Goal: Information Seeking & Learning: Get advice/opinions

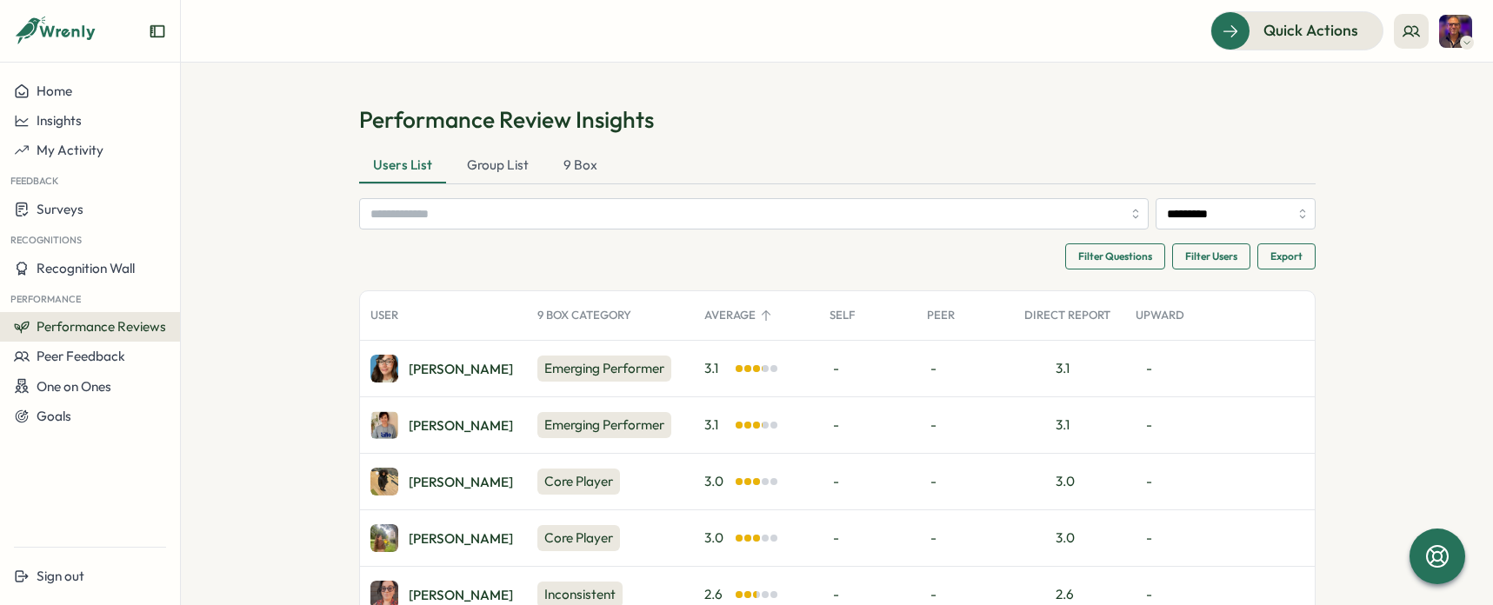
scroll to position [162, 0]
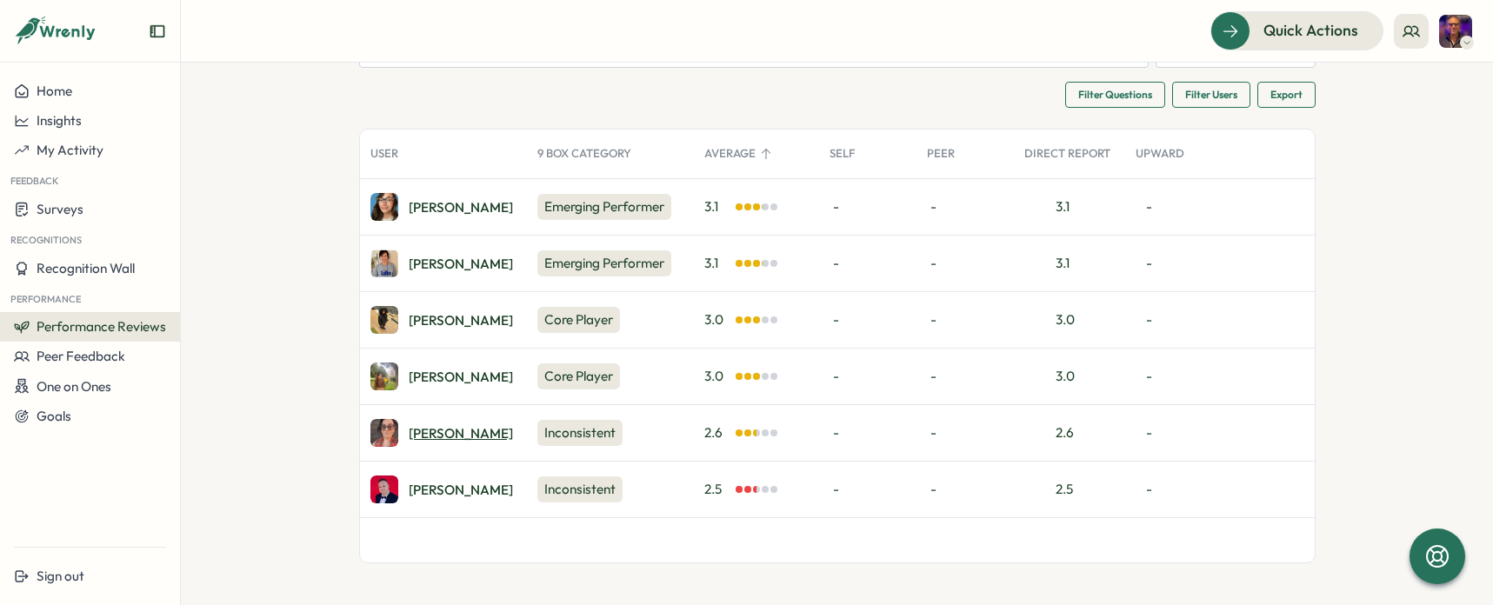
click at [425, 429] on div "[PERSON_NAME]" at bounding box center [461, 433] width 104 height 13
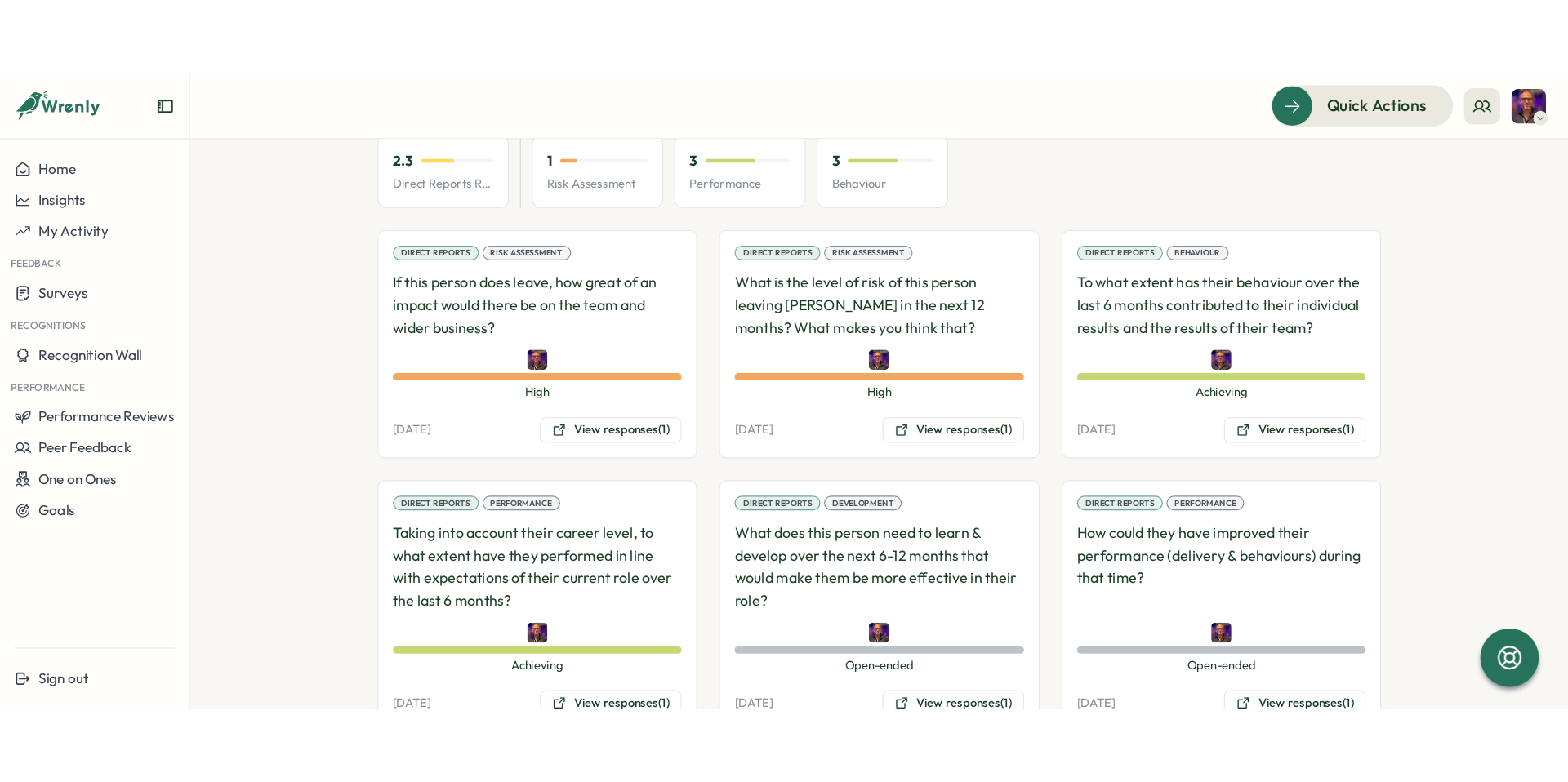
scroll to position [1059, 0]
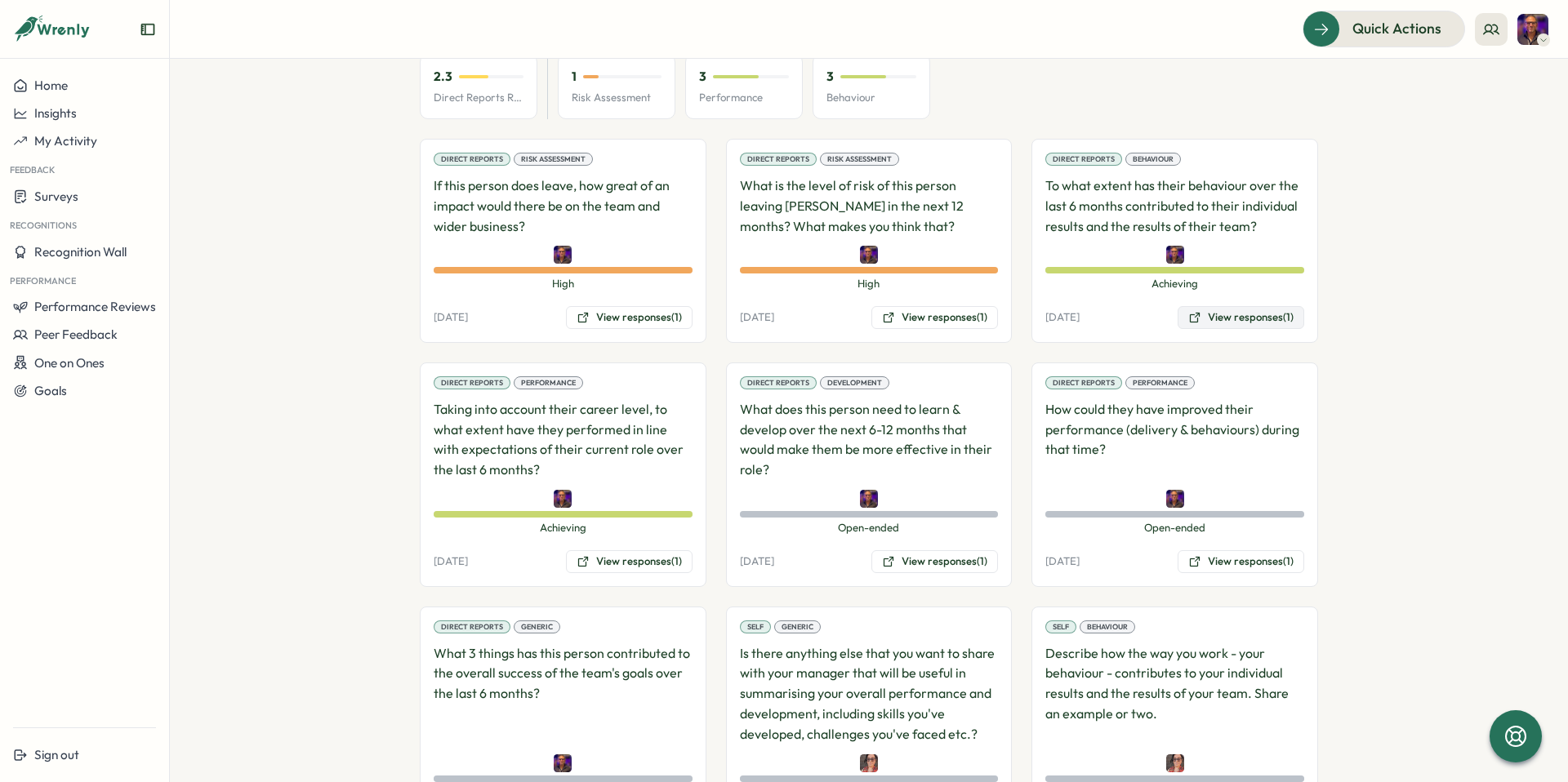
click at [1236, 306] on button "View responses (1)" at bounding box center [1240, 317] width 127 height 23
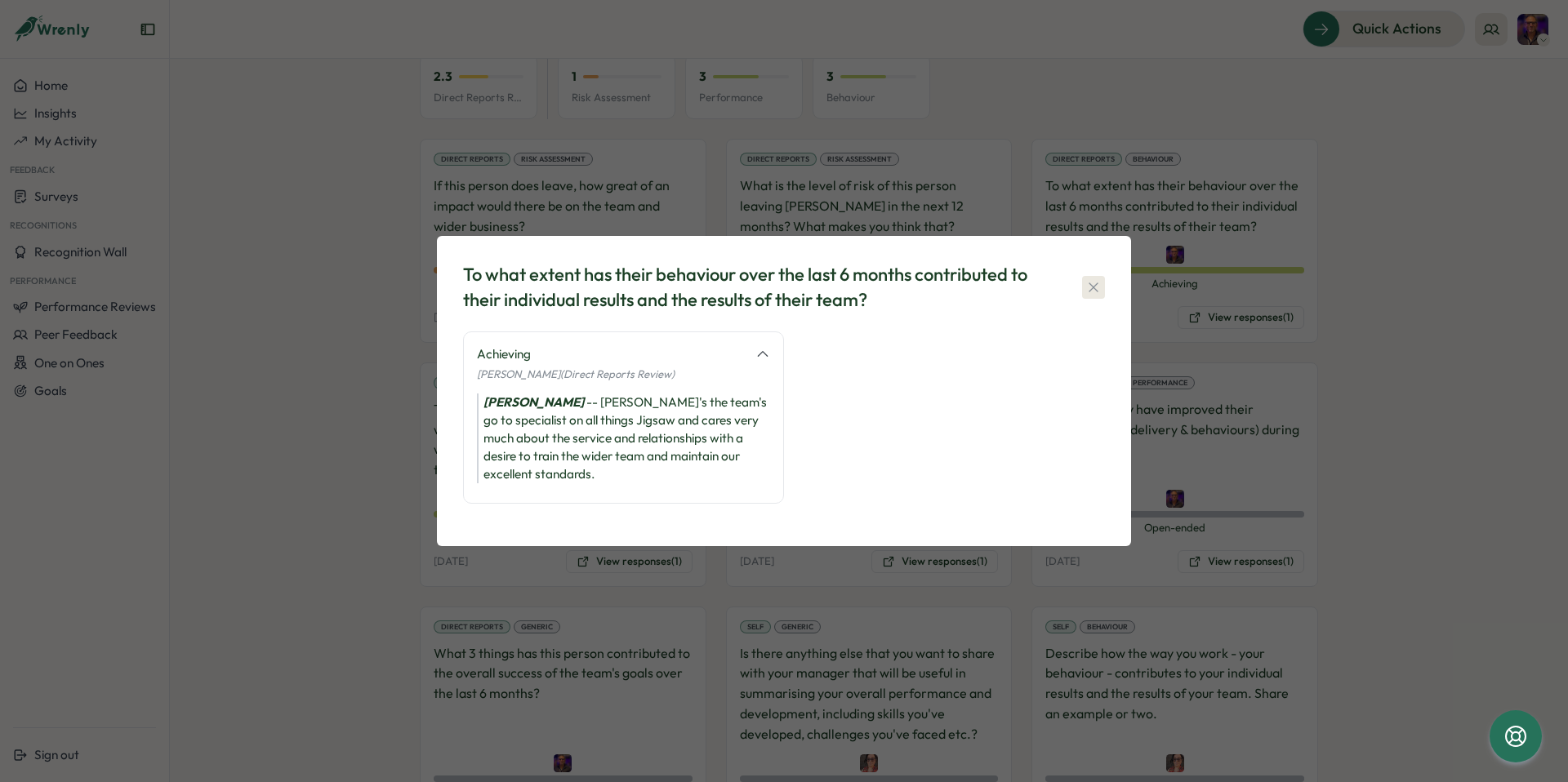
click at [1088, 283] on icon "button" at bounding box center [1093, 287] width 9 height 9
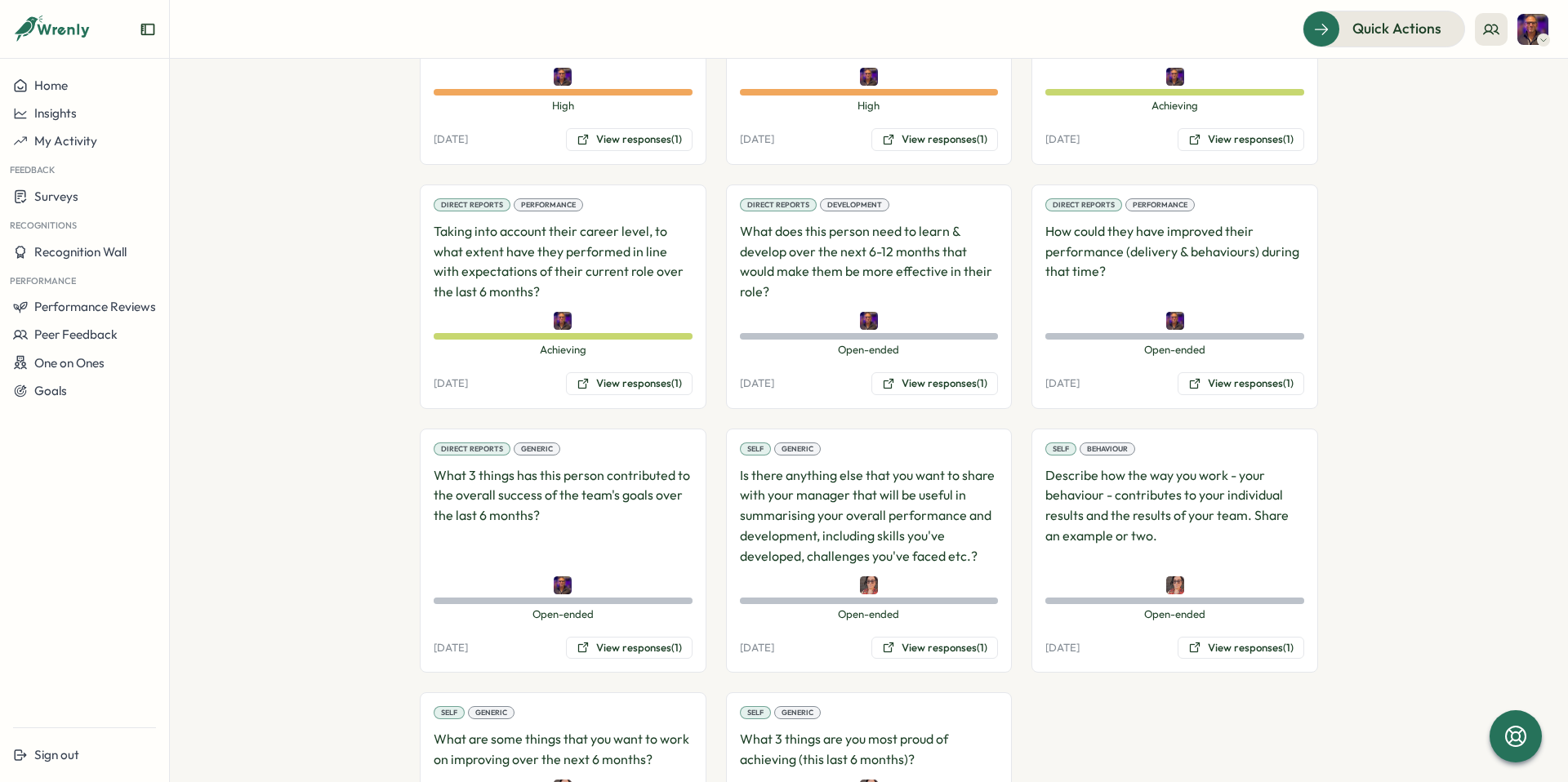
scroll to position [1334, 0]
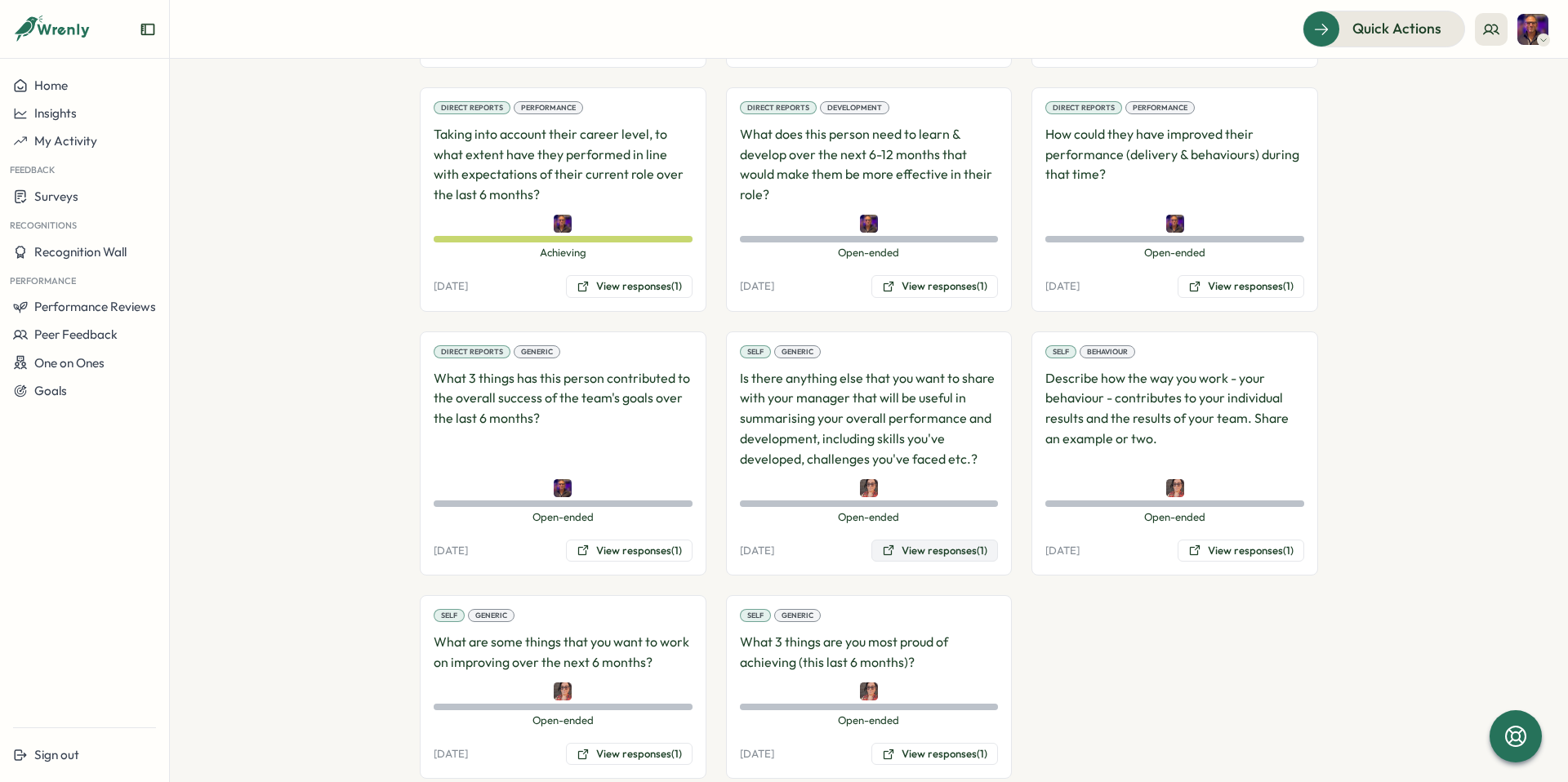
click at [916, 540] on button "View responses (1)" at bounding box center [934, 551] width 127 height 23
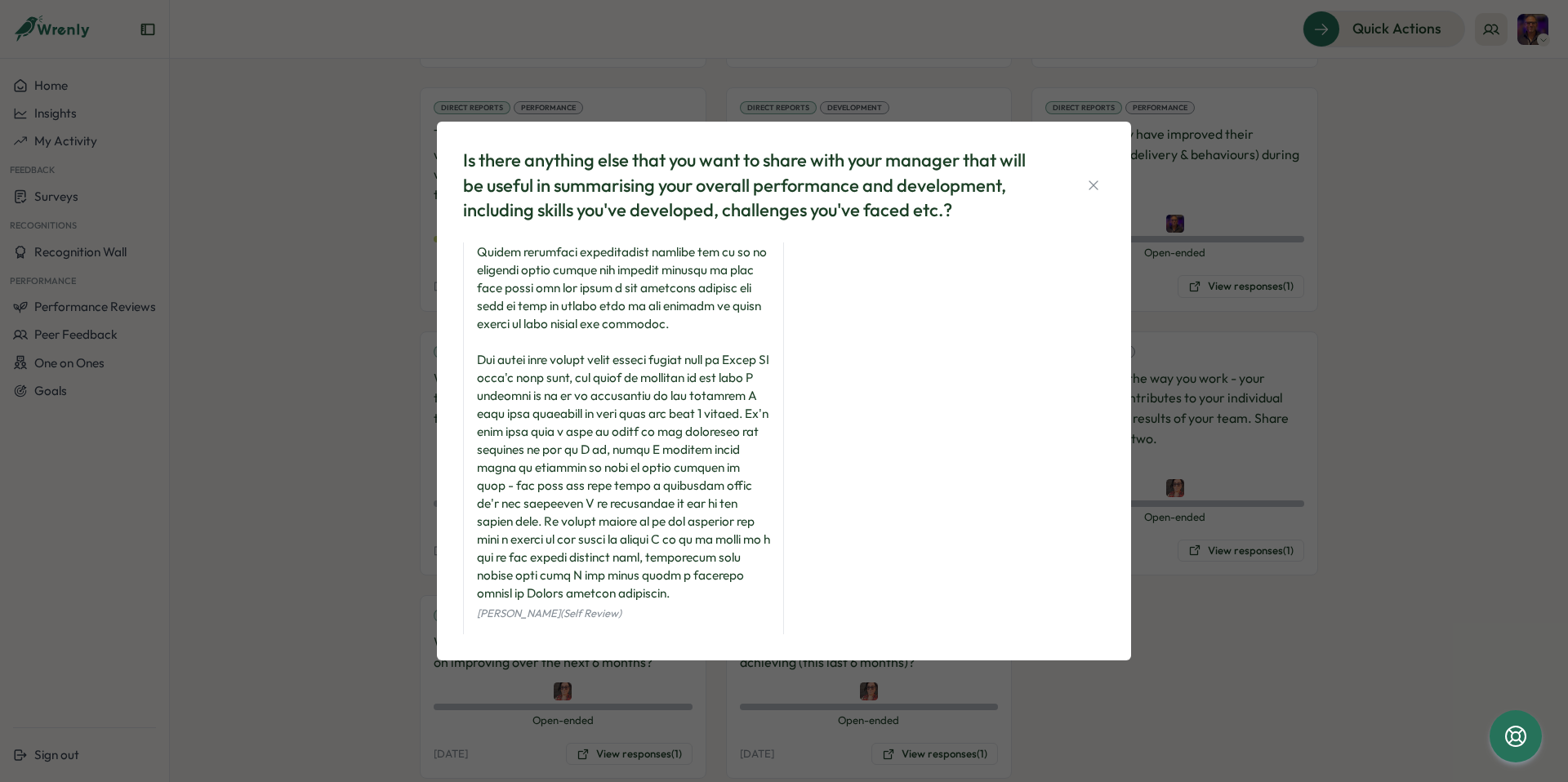
scroll to position [681, 0]
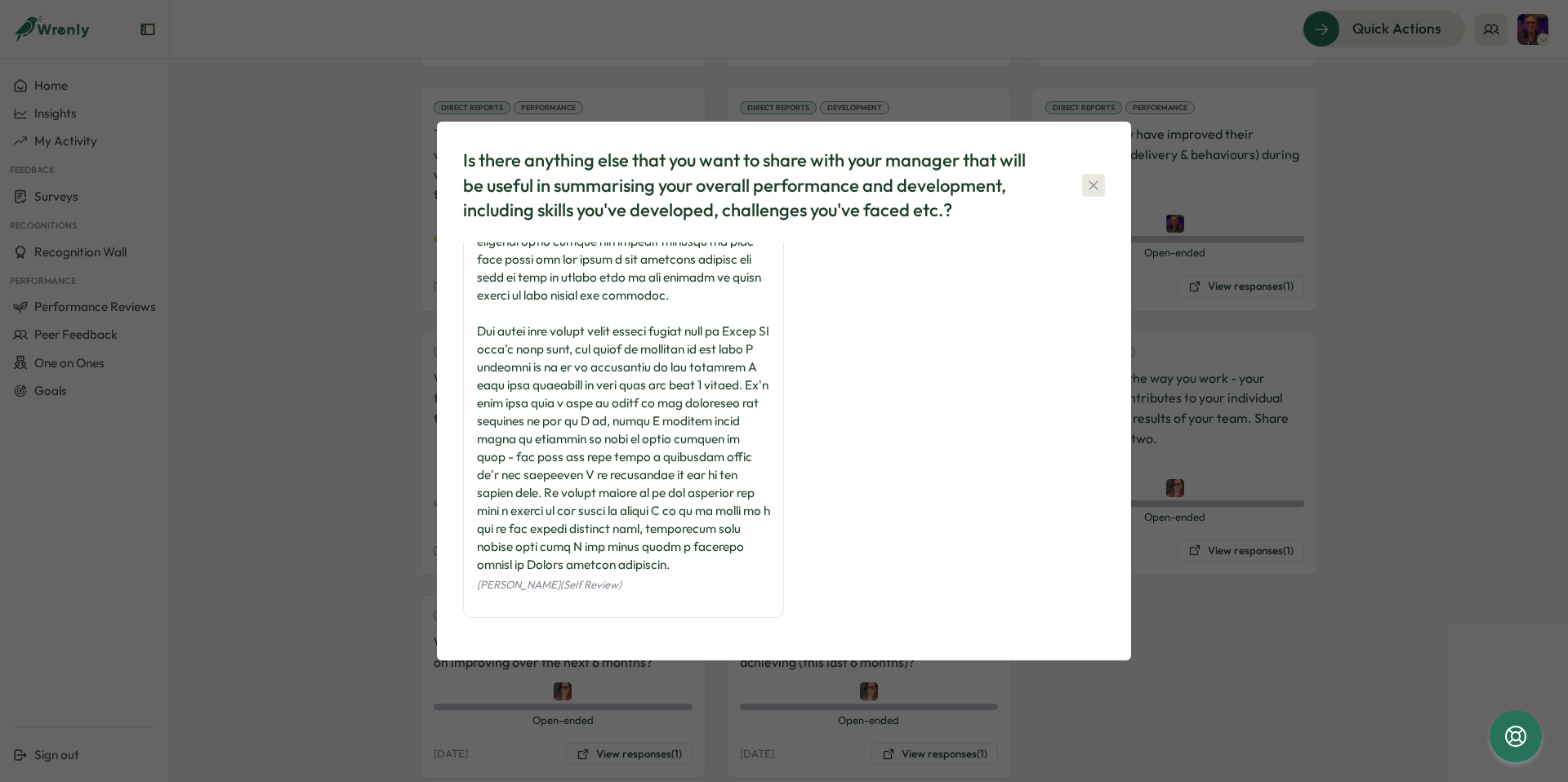
click at [1098, 187] on icon "button" at bounding box center [1093, 185] width 16 height 16
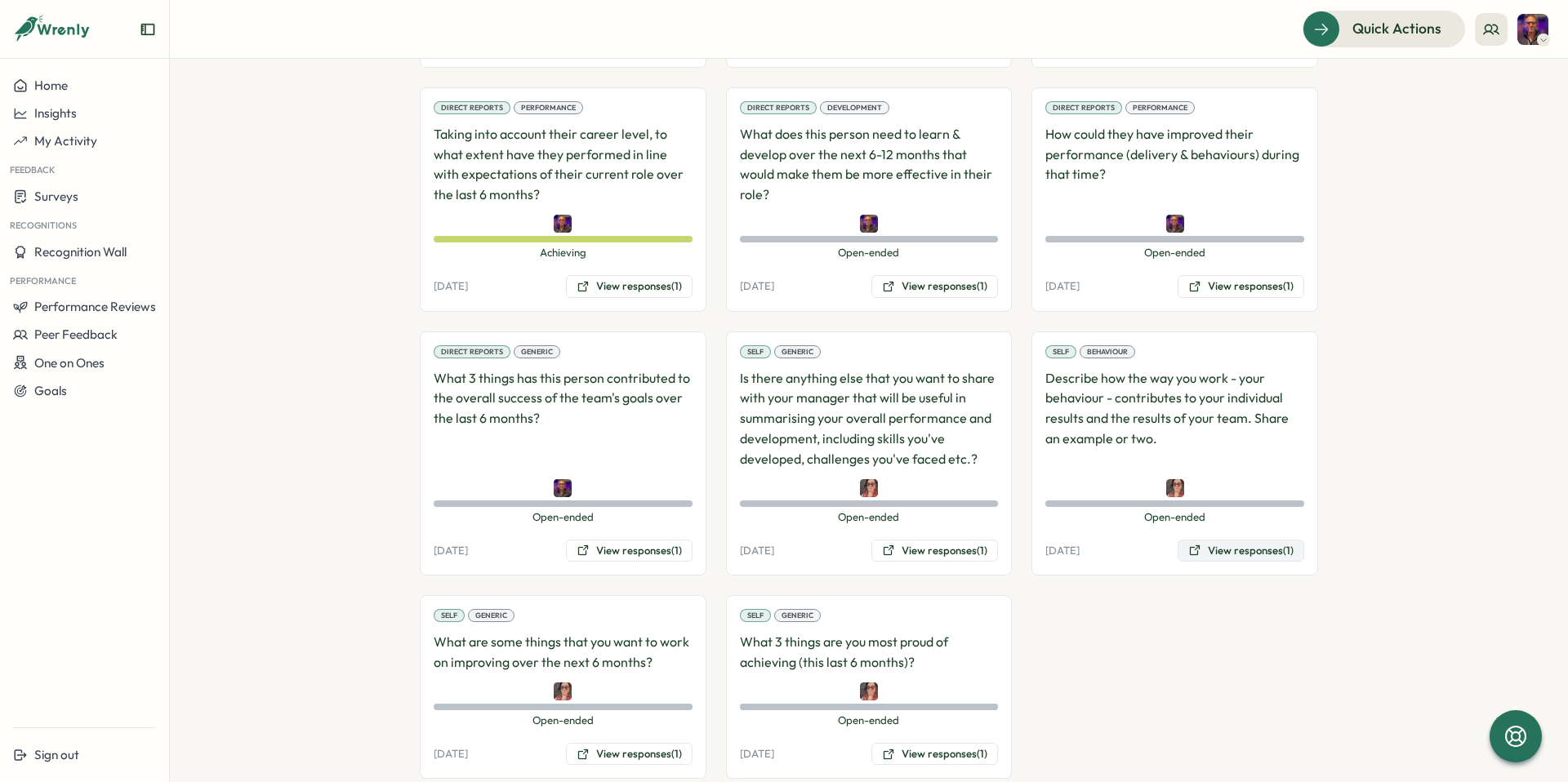
click at [1231, 540] on button "View responses (1)" at bounding box center [1240, 551] width 127 height 23
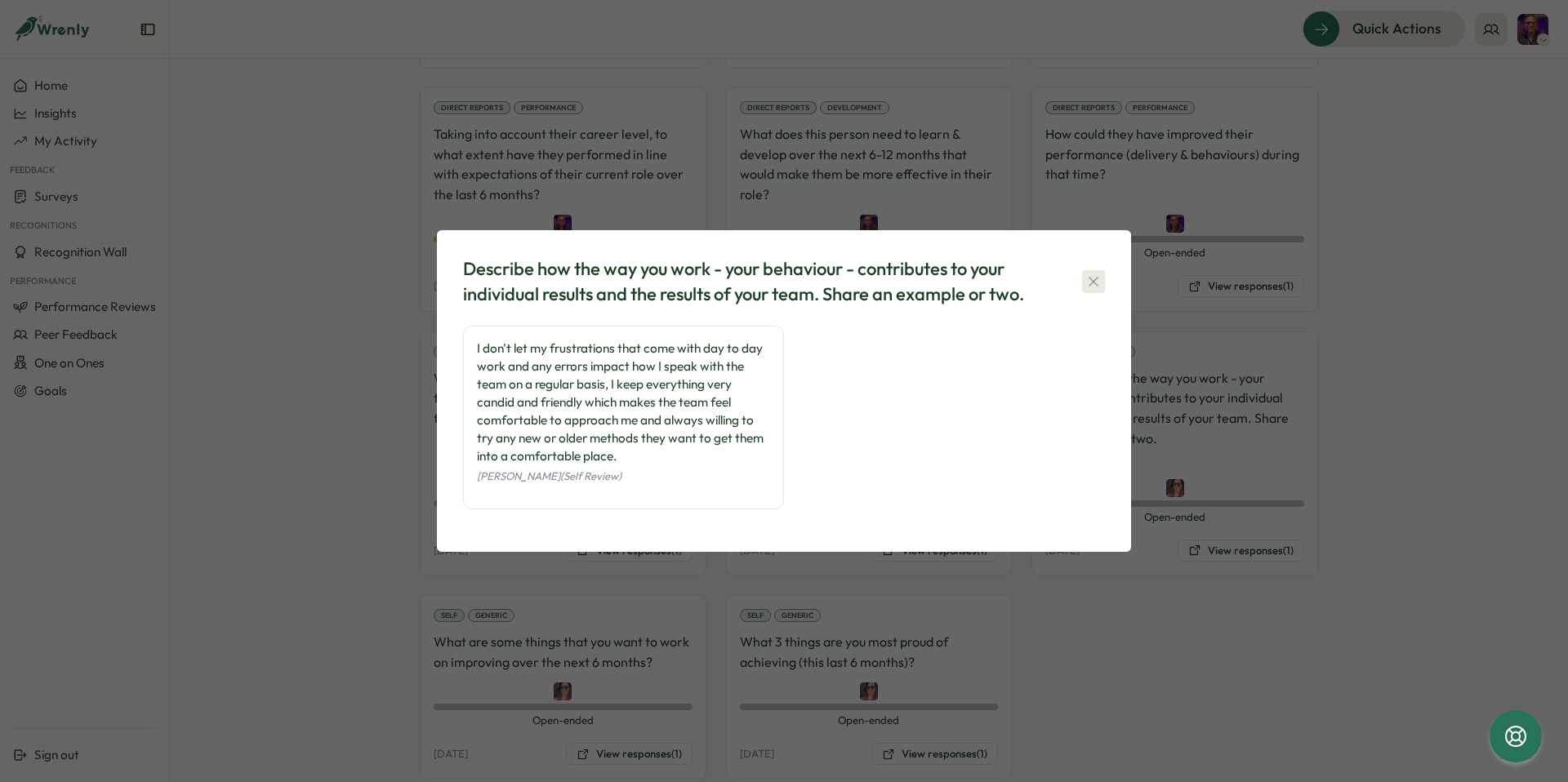
click at [1093, 284] on icon "button" at bounding box center [1093, 281] width 16 height 16
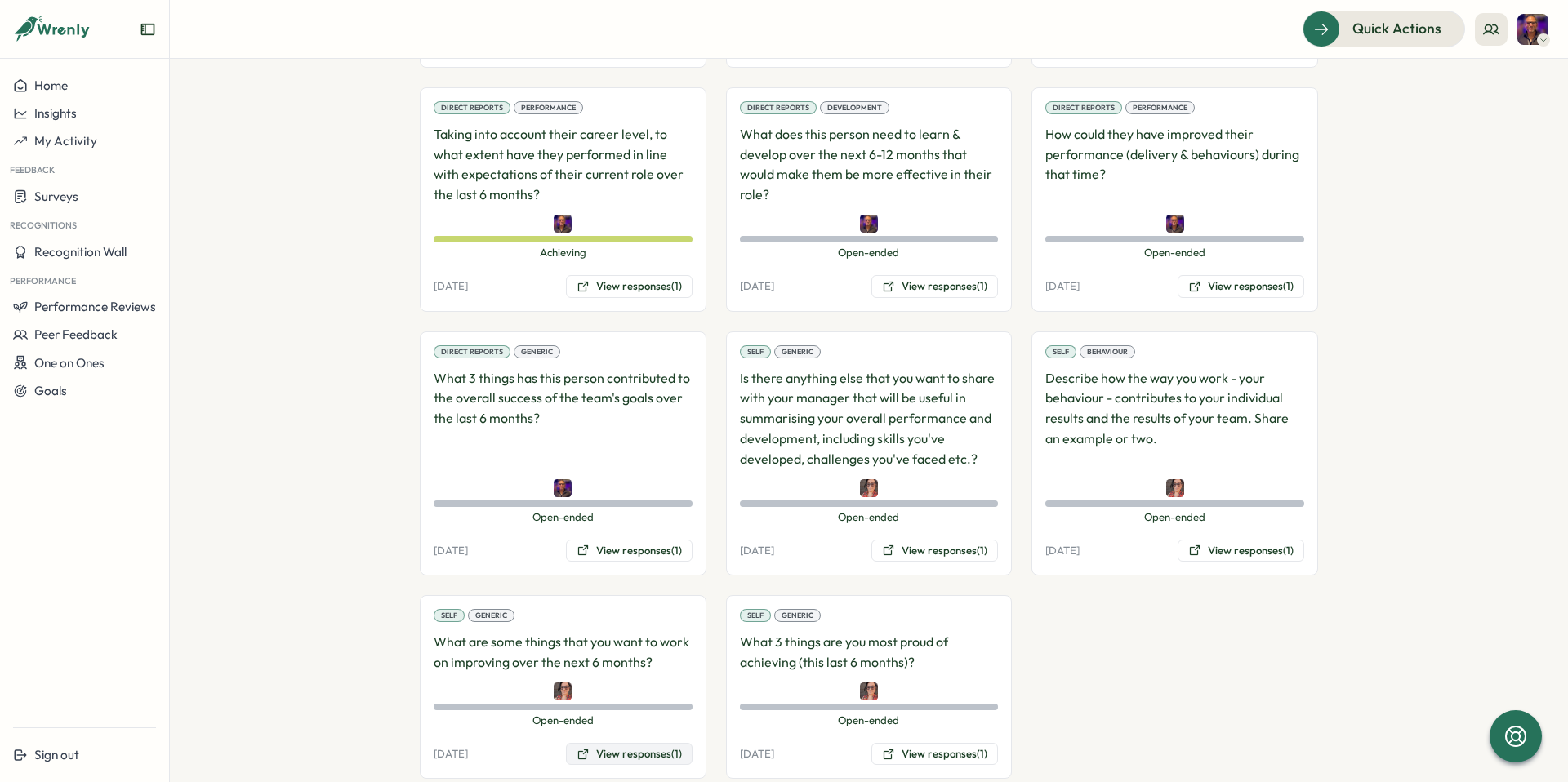
click at [624, 567] on button "View responses (1)" at bounding box center [629, 754] width 127 height 23
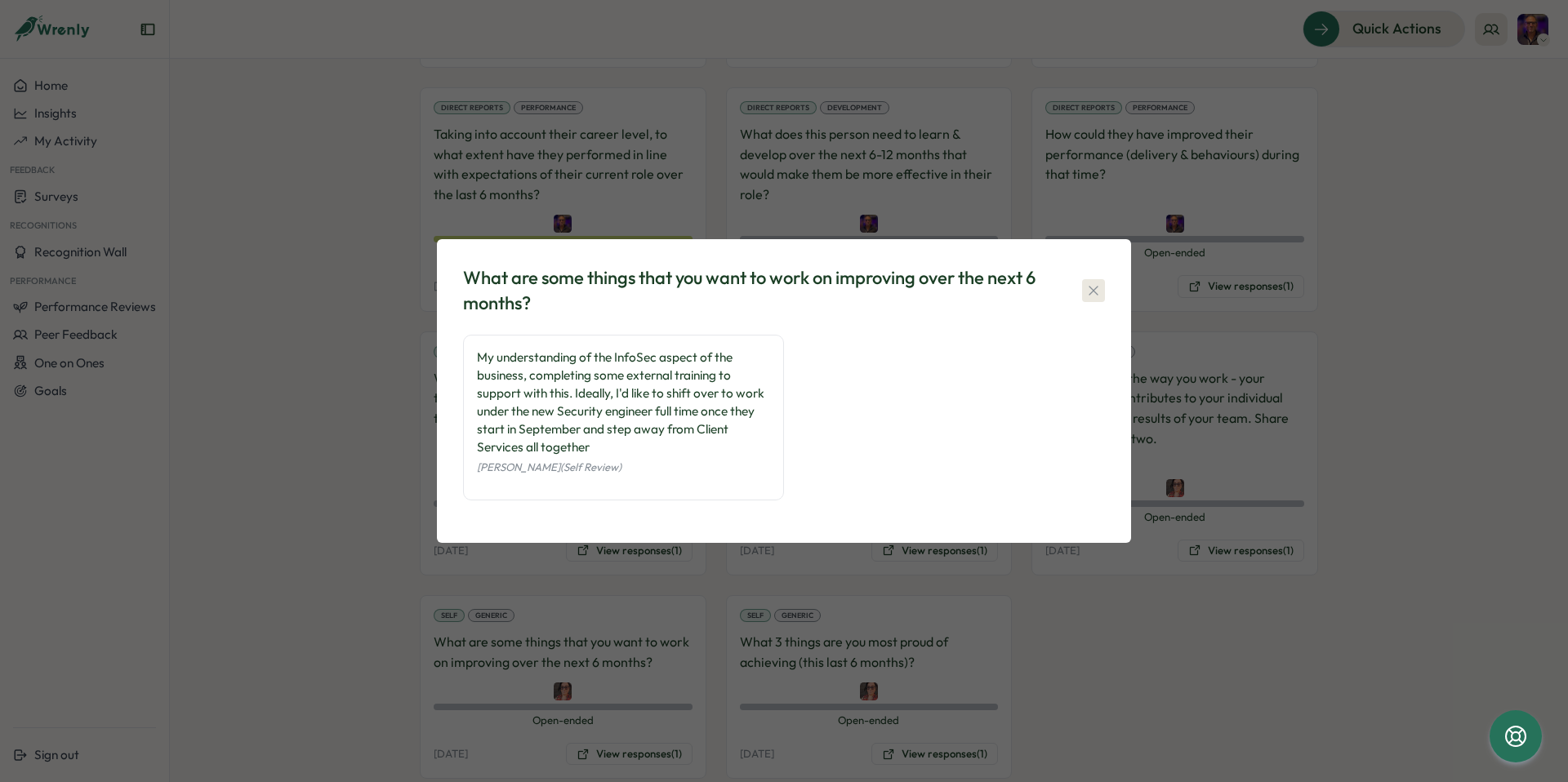
click at [1093, 294] on icon "button" at bounding box center [1093, 290] width 16 height 16
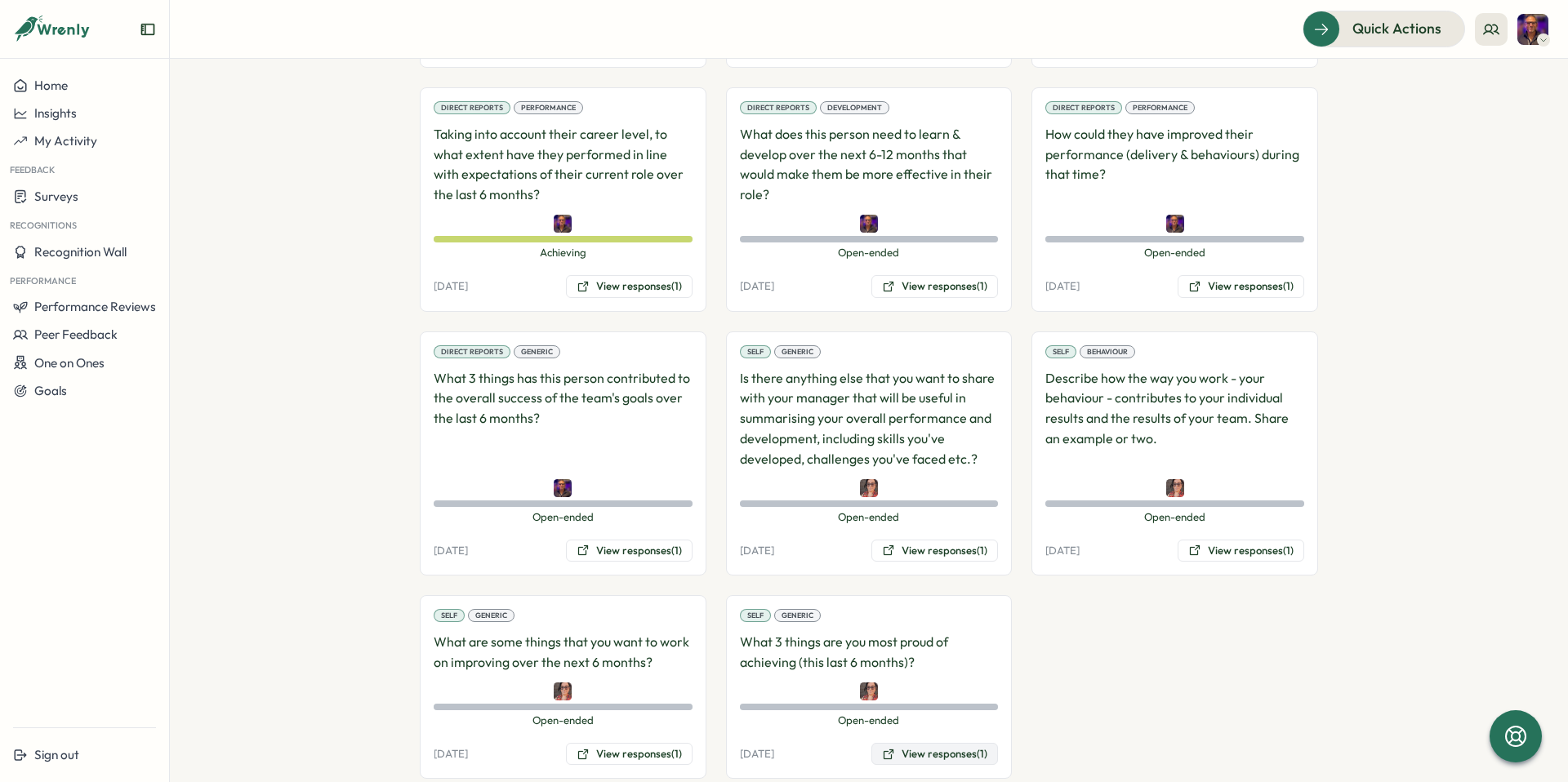
click at [947, 567] on button "View responses (1)" at bounding box center [934, 754] width 127 height 23
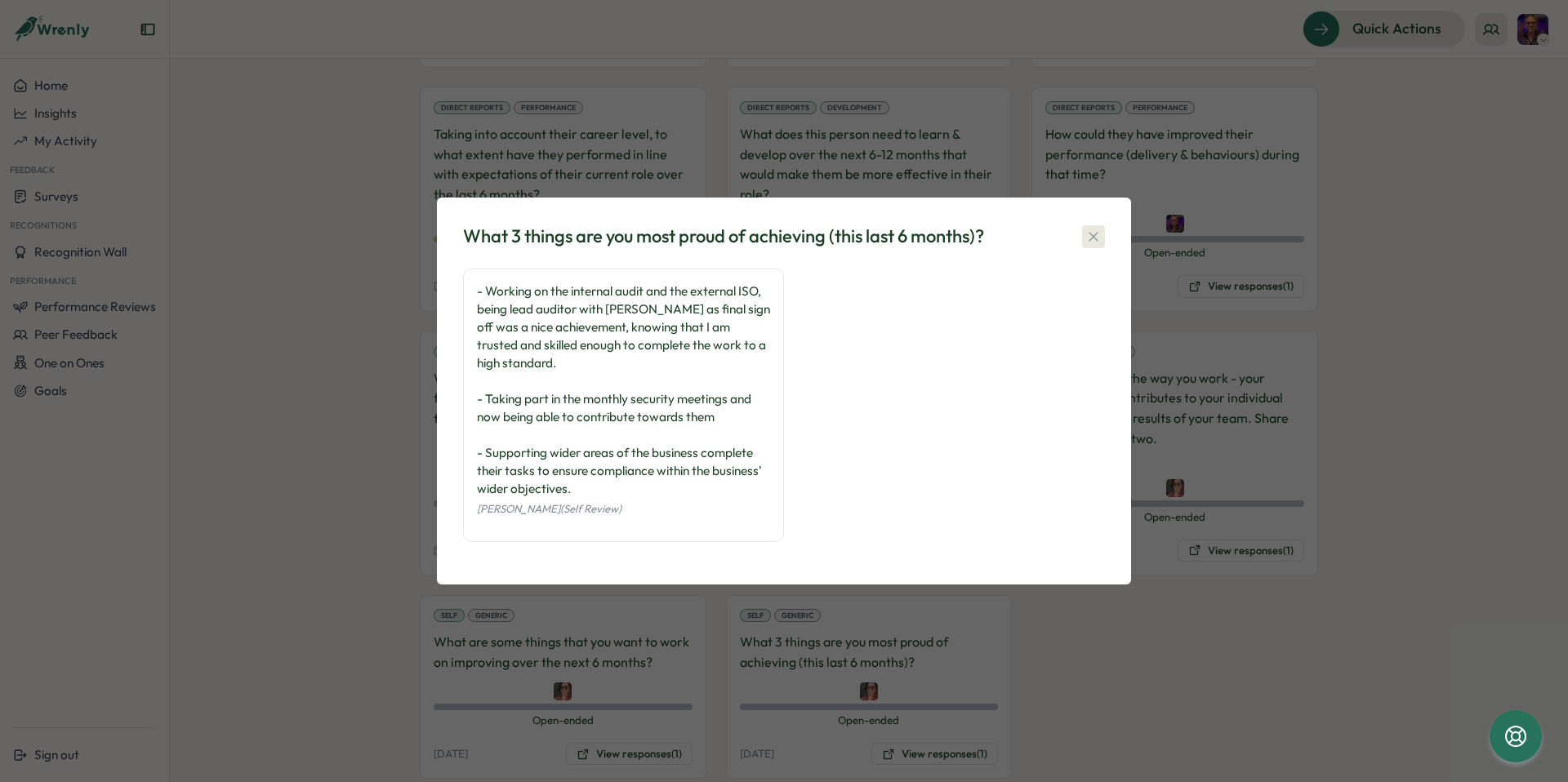
click at [1094, 238] on icon "button" at bounding box center [1093, 237] width 16 height 16
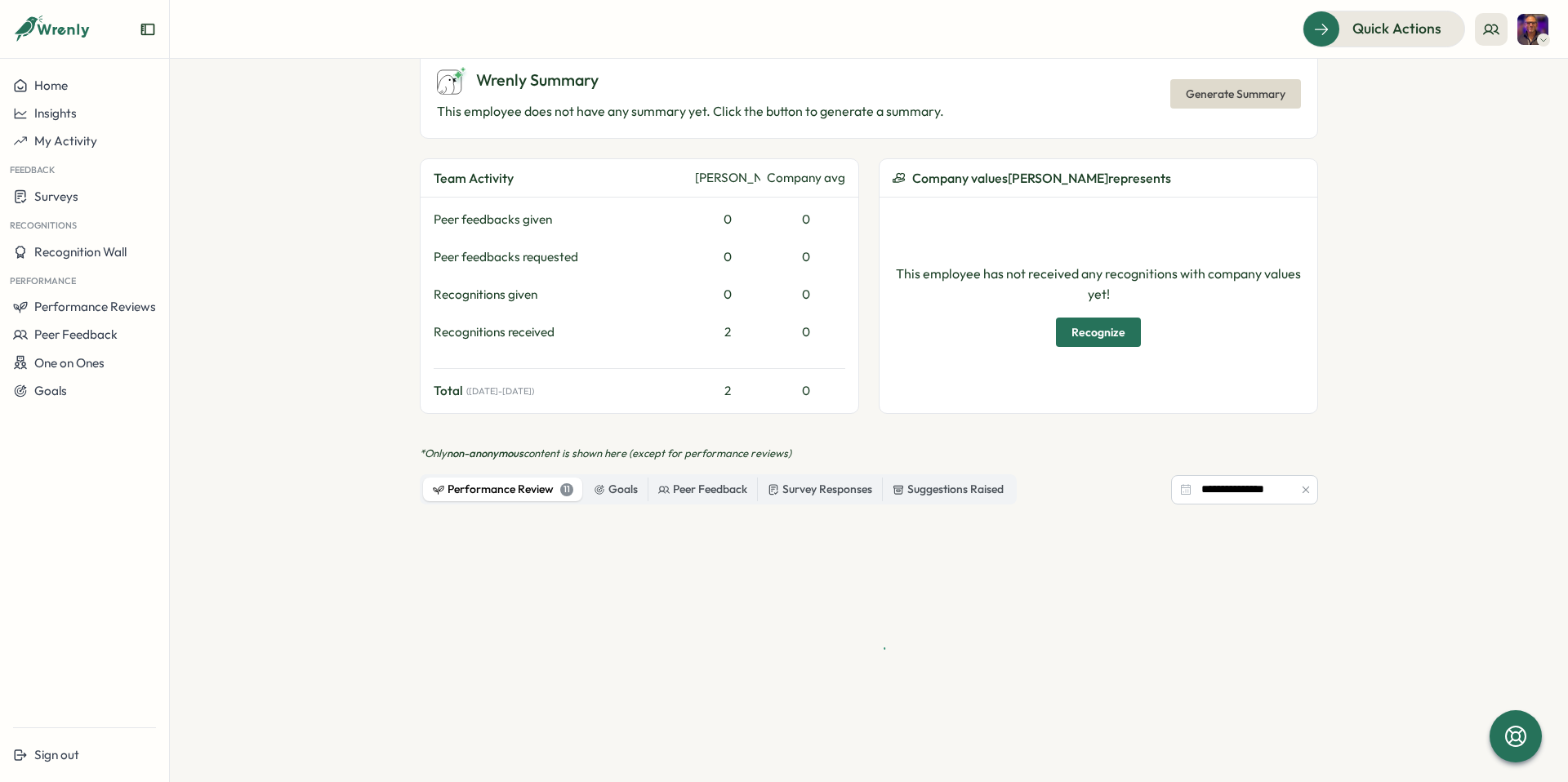
scroll to position [1181, 0]
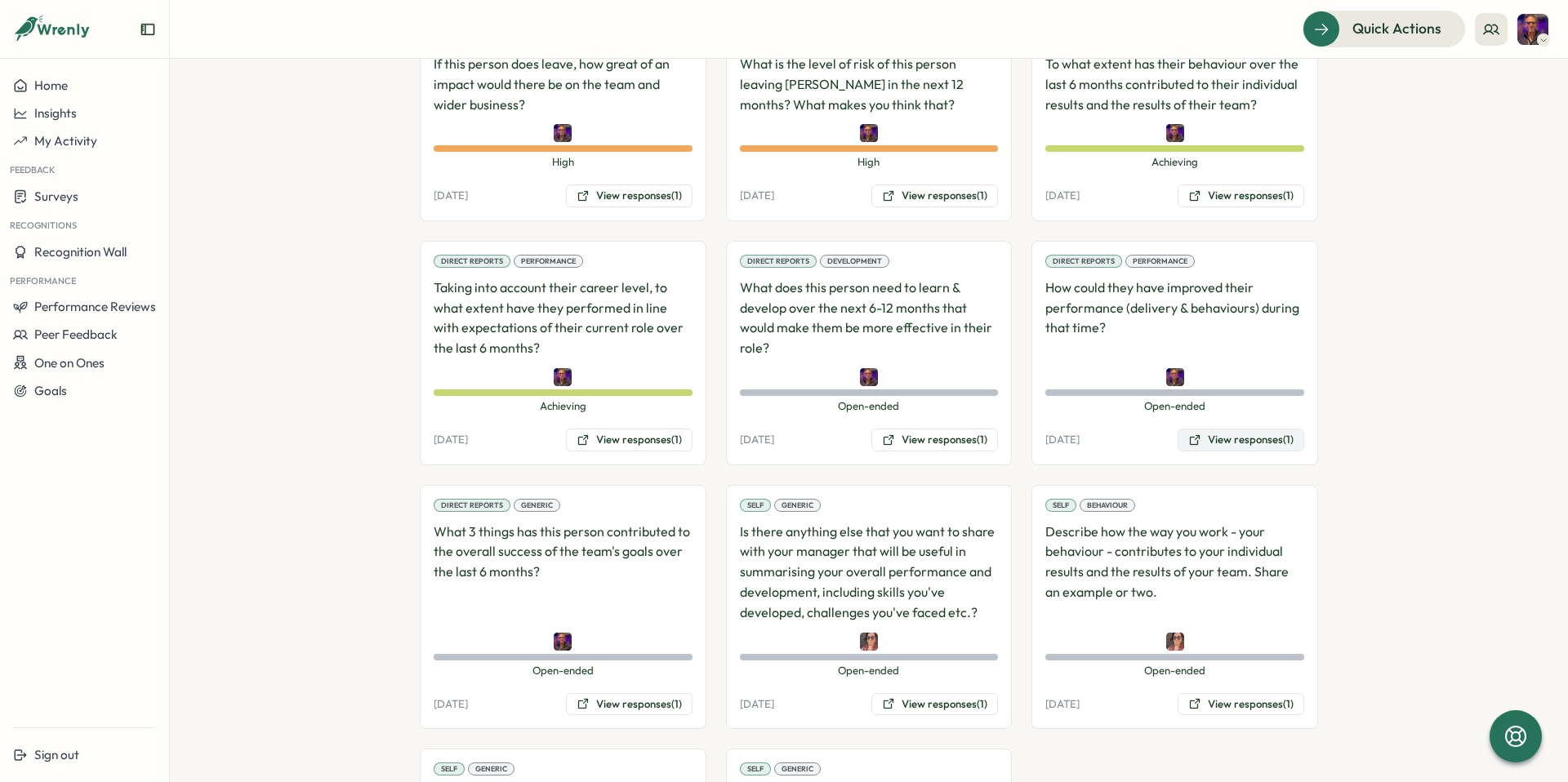
click at [1244, 429] on button "View responses (1)" at bounding box center [1240, 440] width 127 height 23
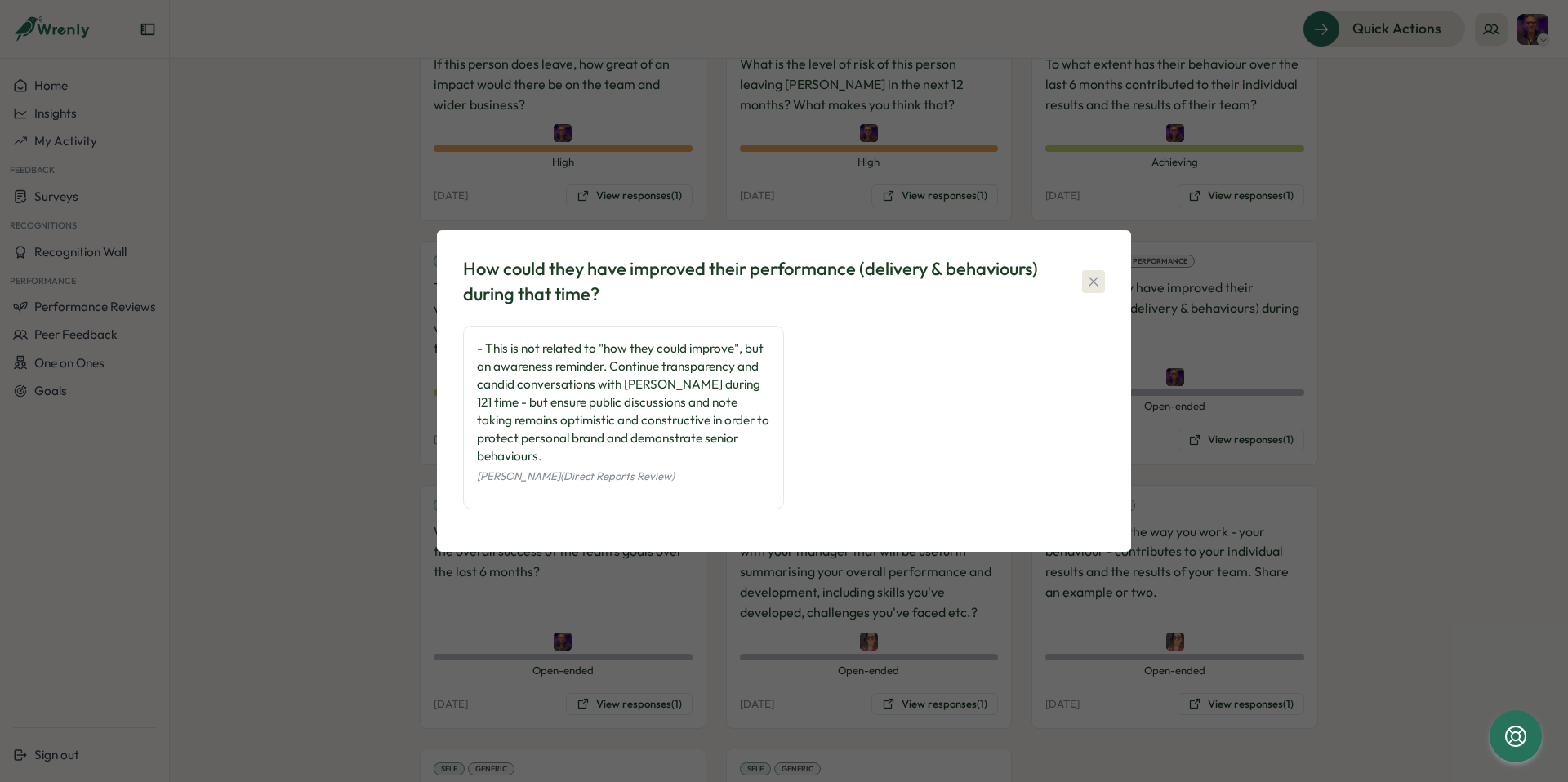
click at [1093, 285] on icon "button" at bounding box center [1093, 281] width 16 height 16
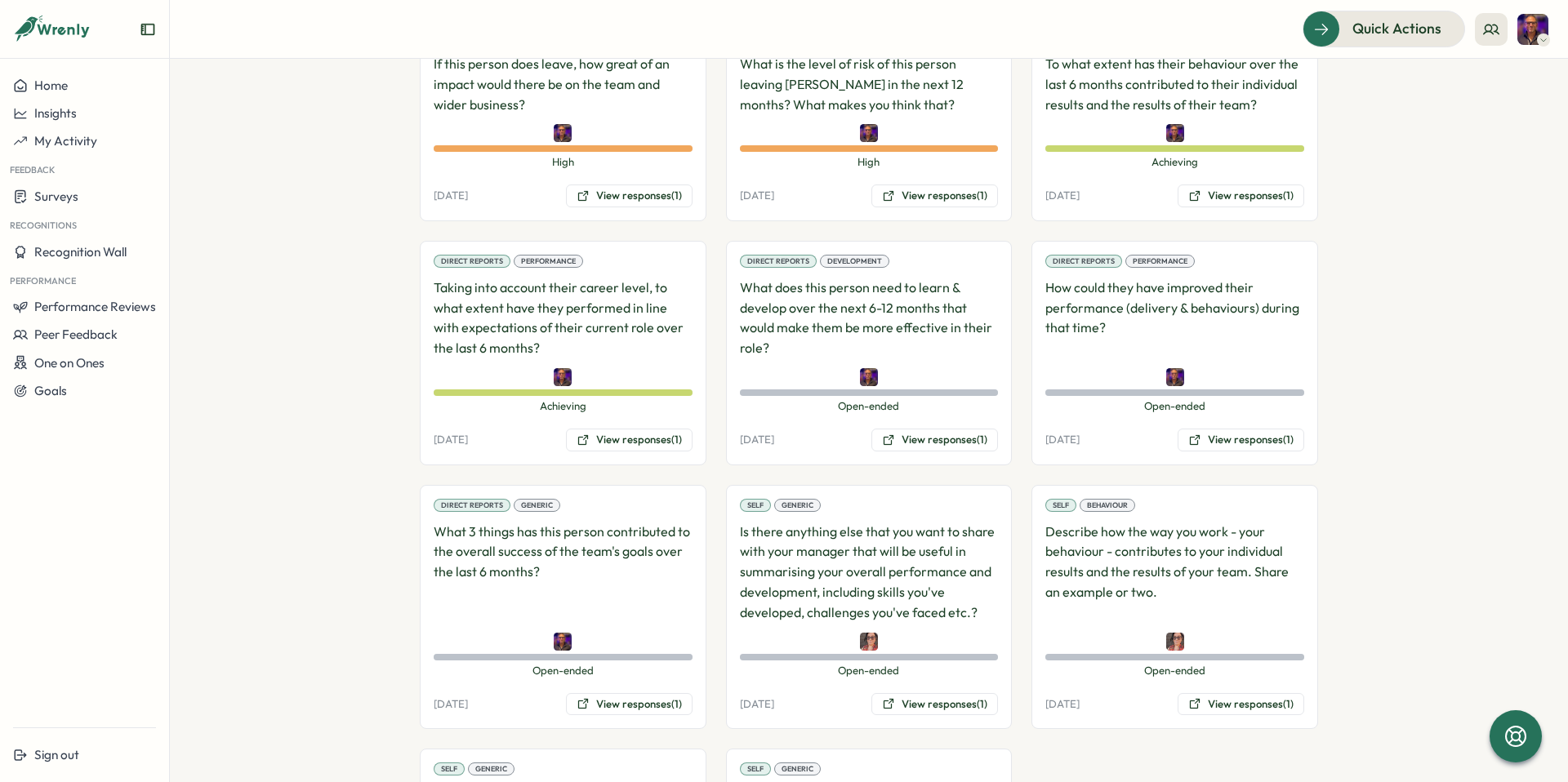
scroll to position [1334, 0]
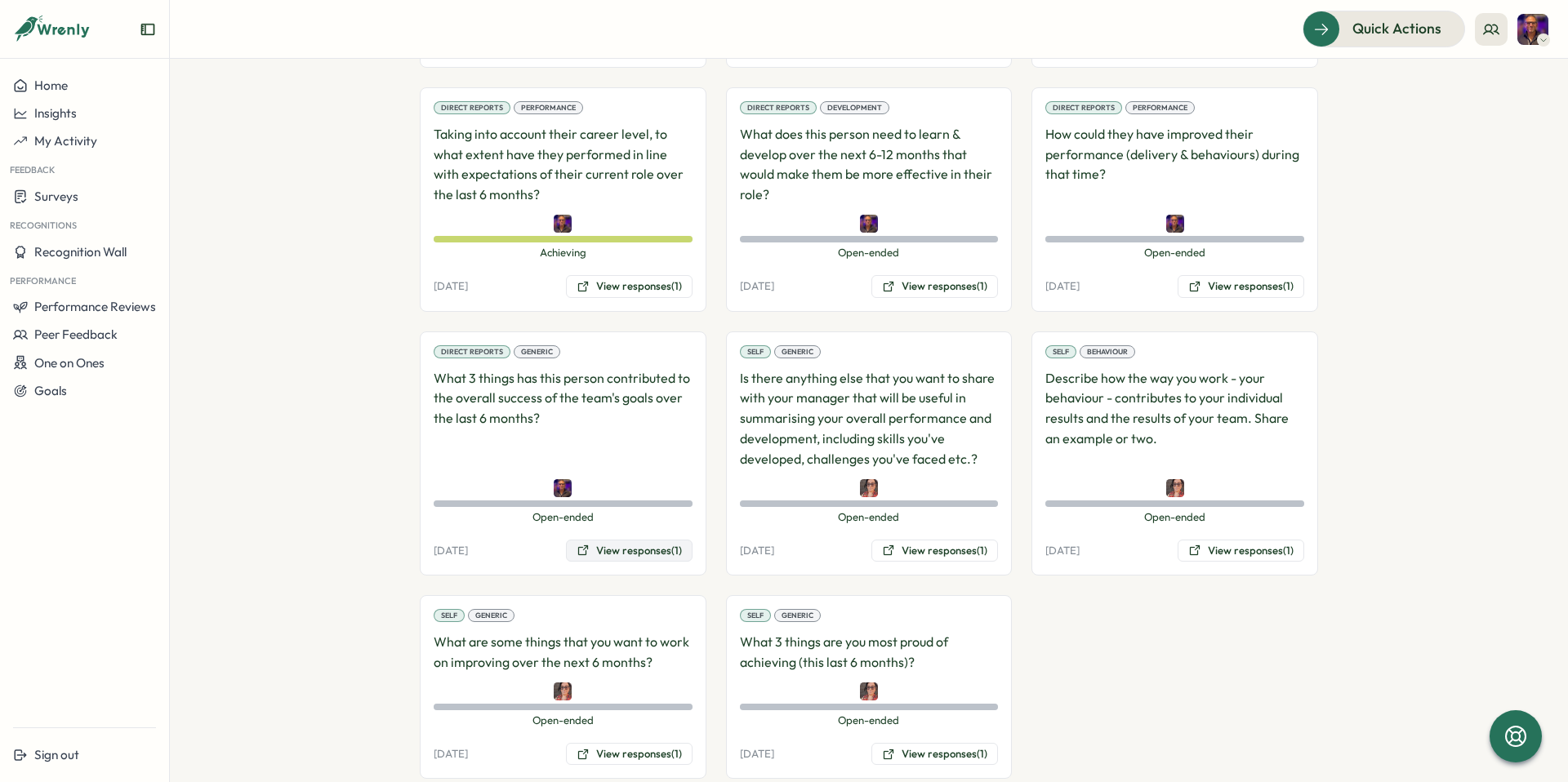
click at [623, 540] on button "View responses (1)" at bounding box center [629, 551] width 127 height 23
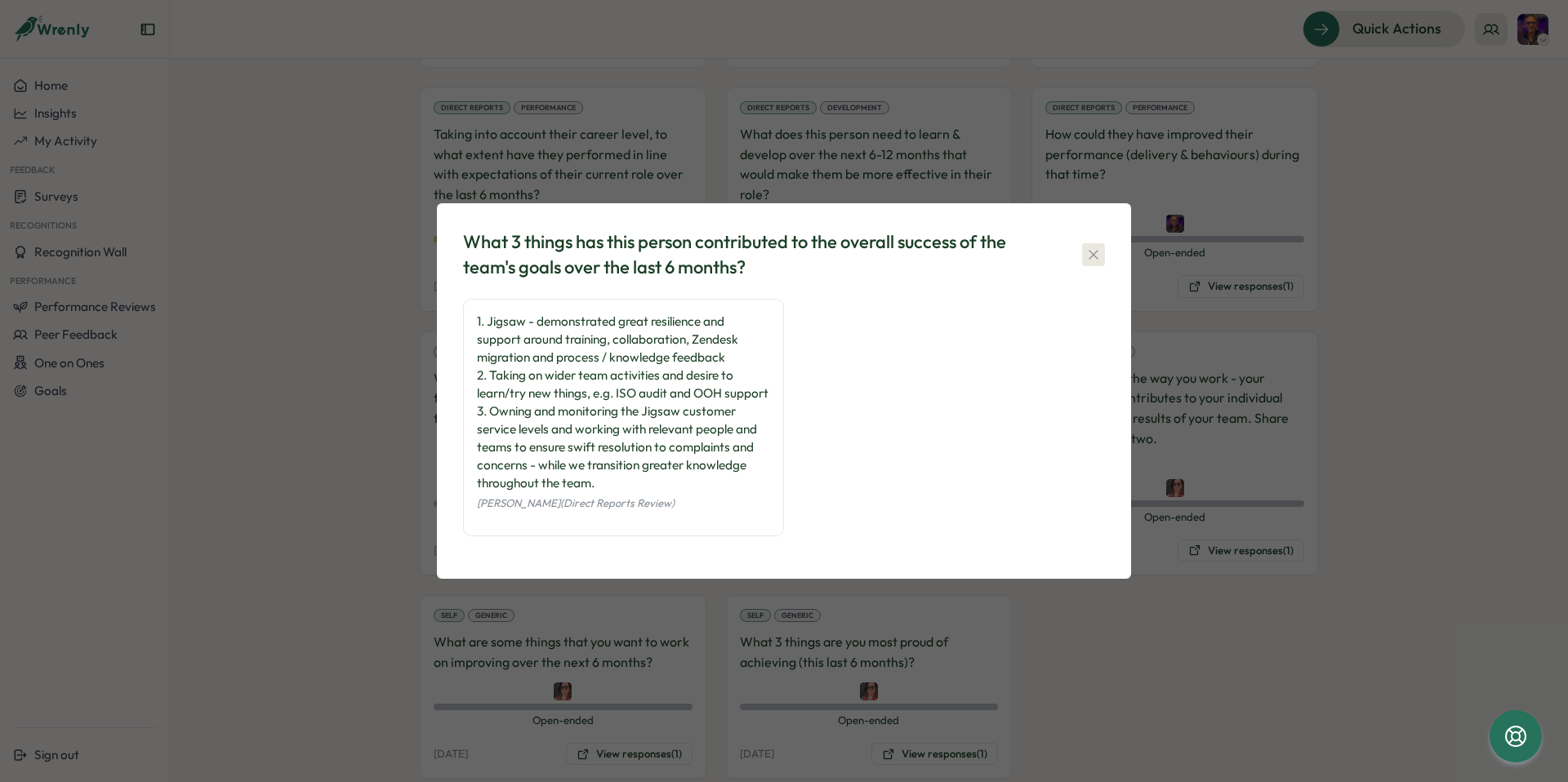
click at [1093, 250] on icon "button" at bounding box center [1093, 254] width 9 height 9
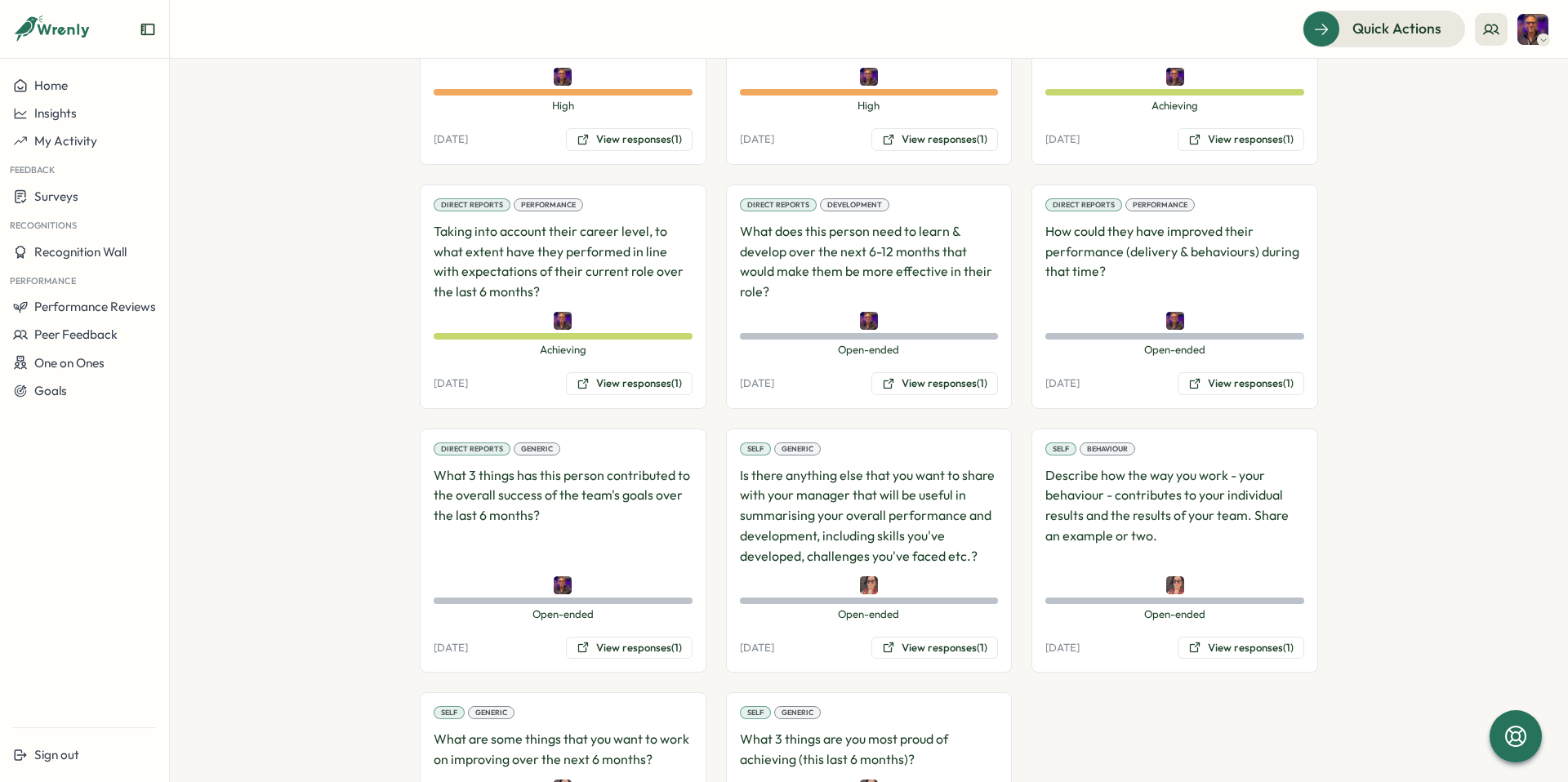
scroll to position [1236, 0]
click at [927, 373] on button "View responses (1)" at bounding box center [934, 384] width 127 height 23
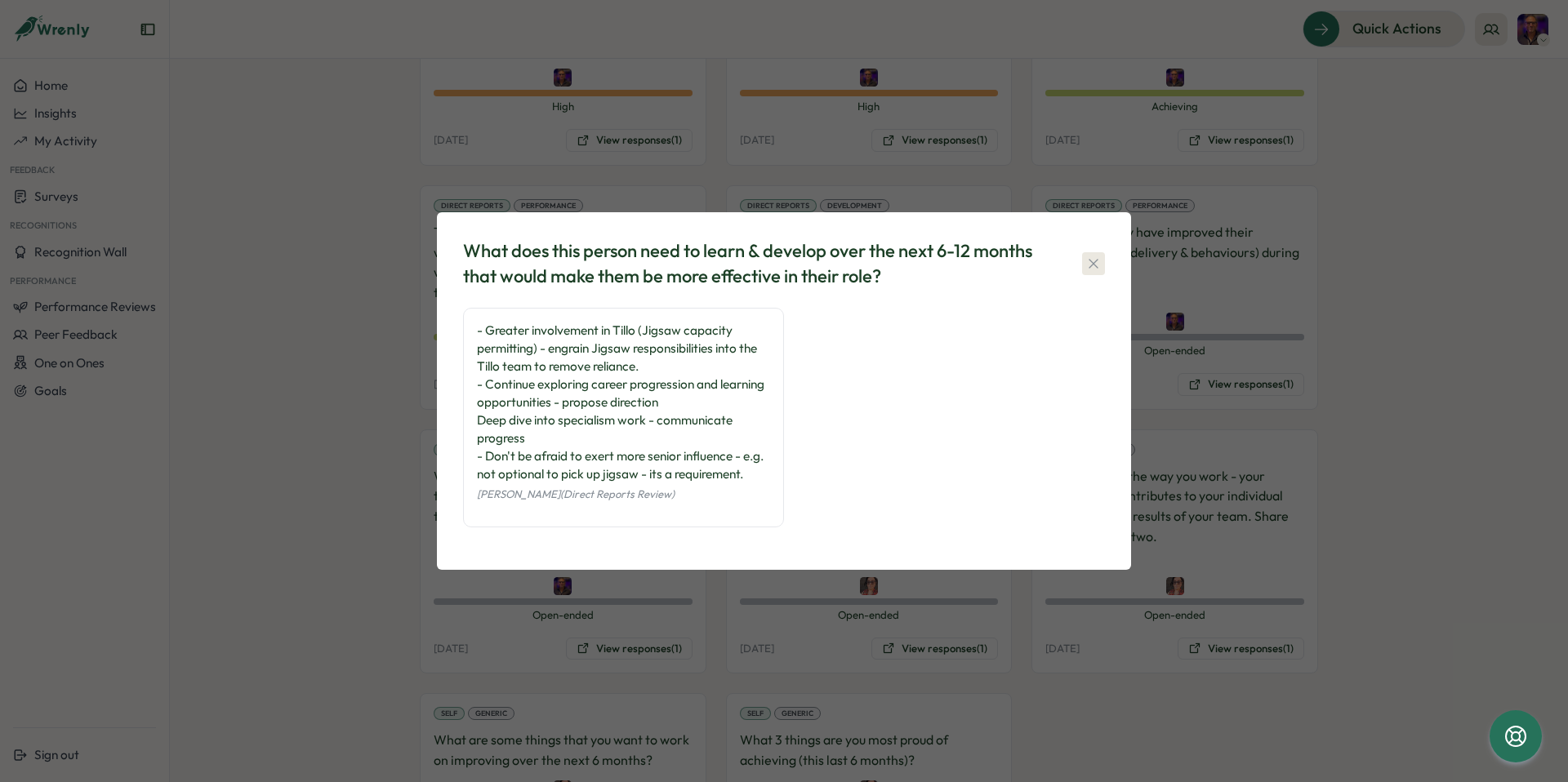
click at [1097, 262] on icon "button" at bounding box center [1093, 263] width 16 height 16
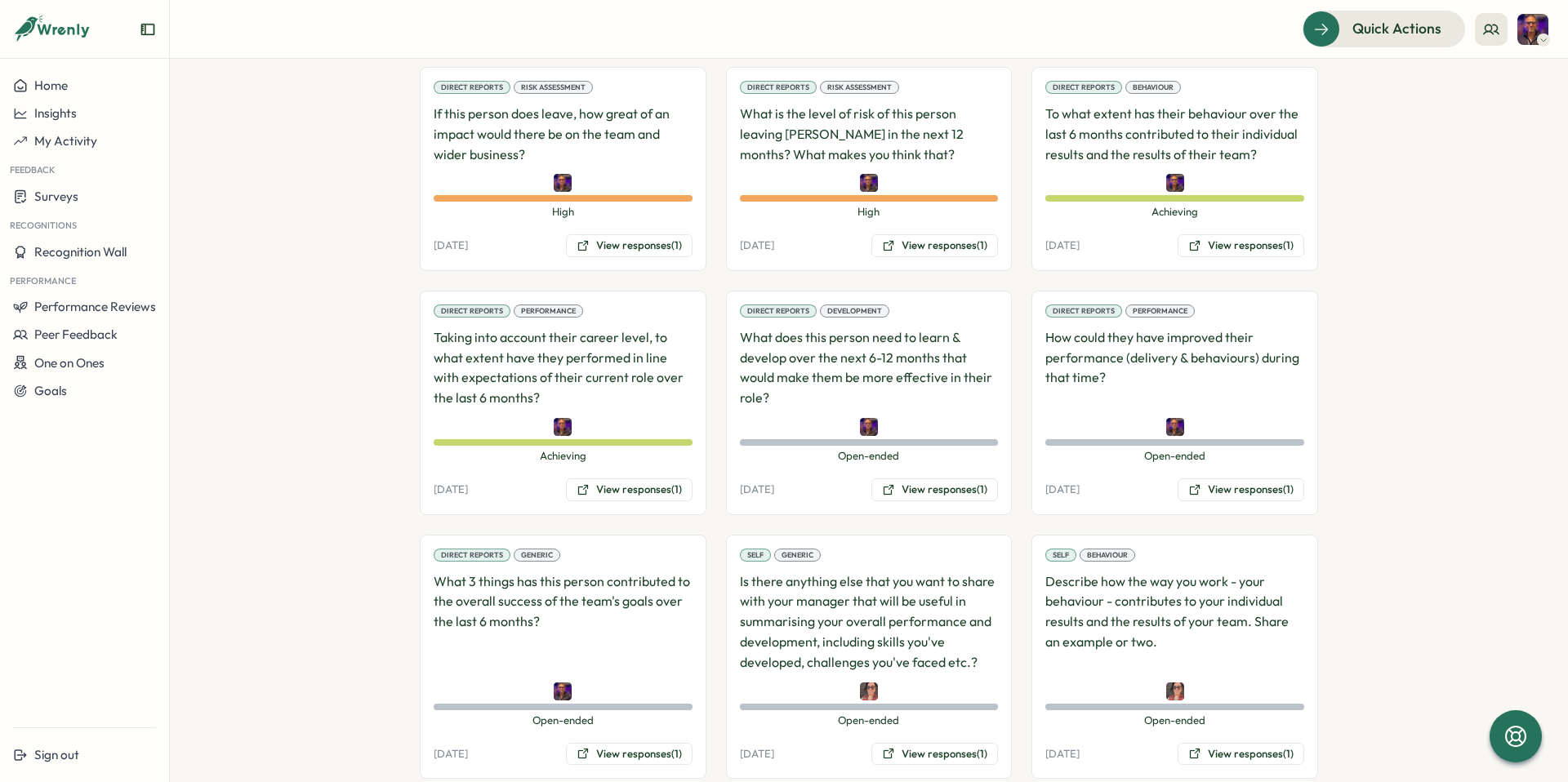
scroll to position [1130, 0]
click at [604, 480] on button "View responses (1)" at bounding box center [629, 491] width 127 height 23
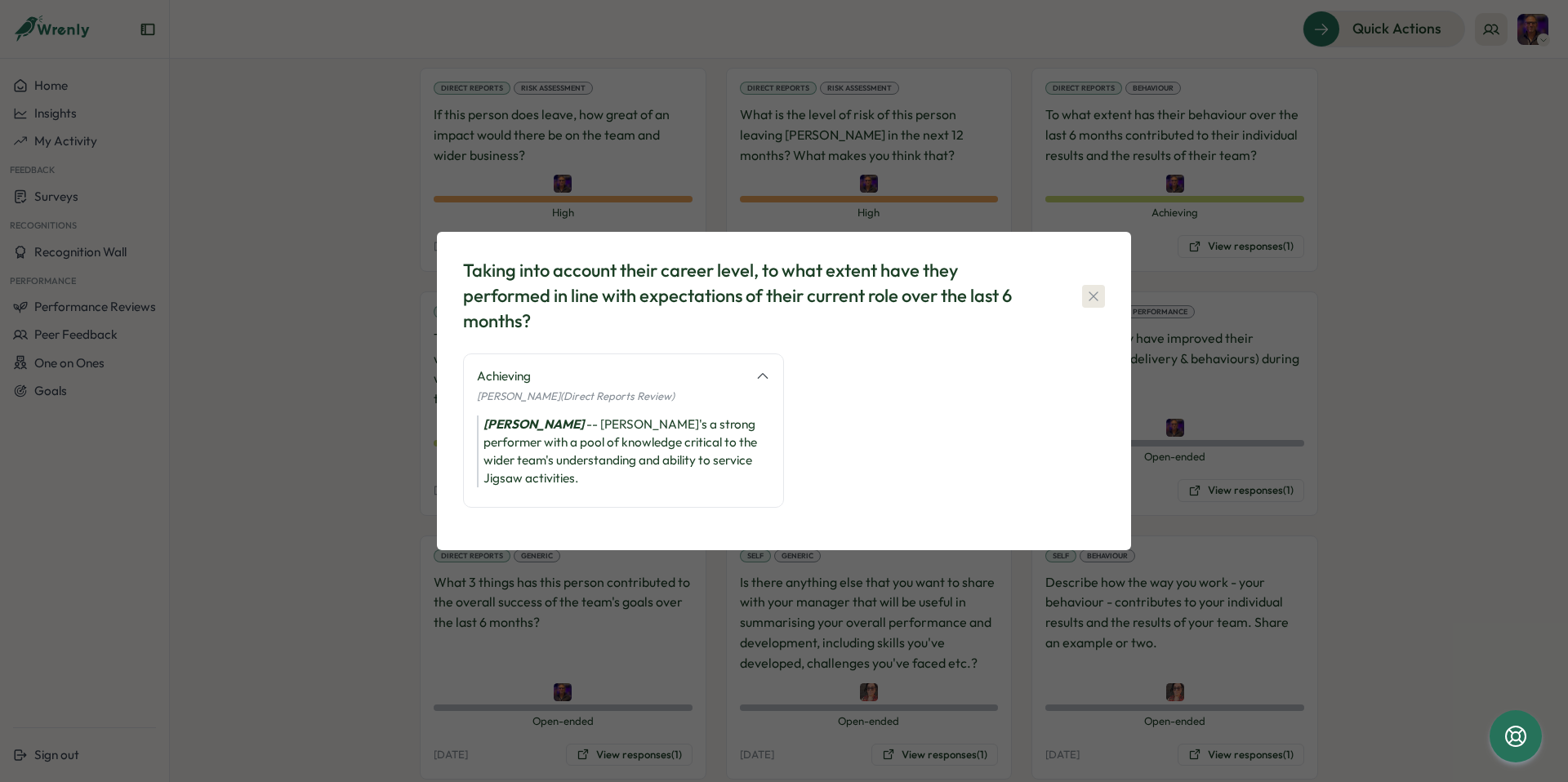
click at [1094, 294] on icon "button" at bounding box center [1093, 296] width 16 height 16
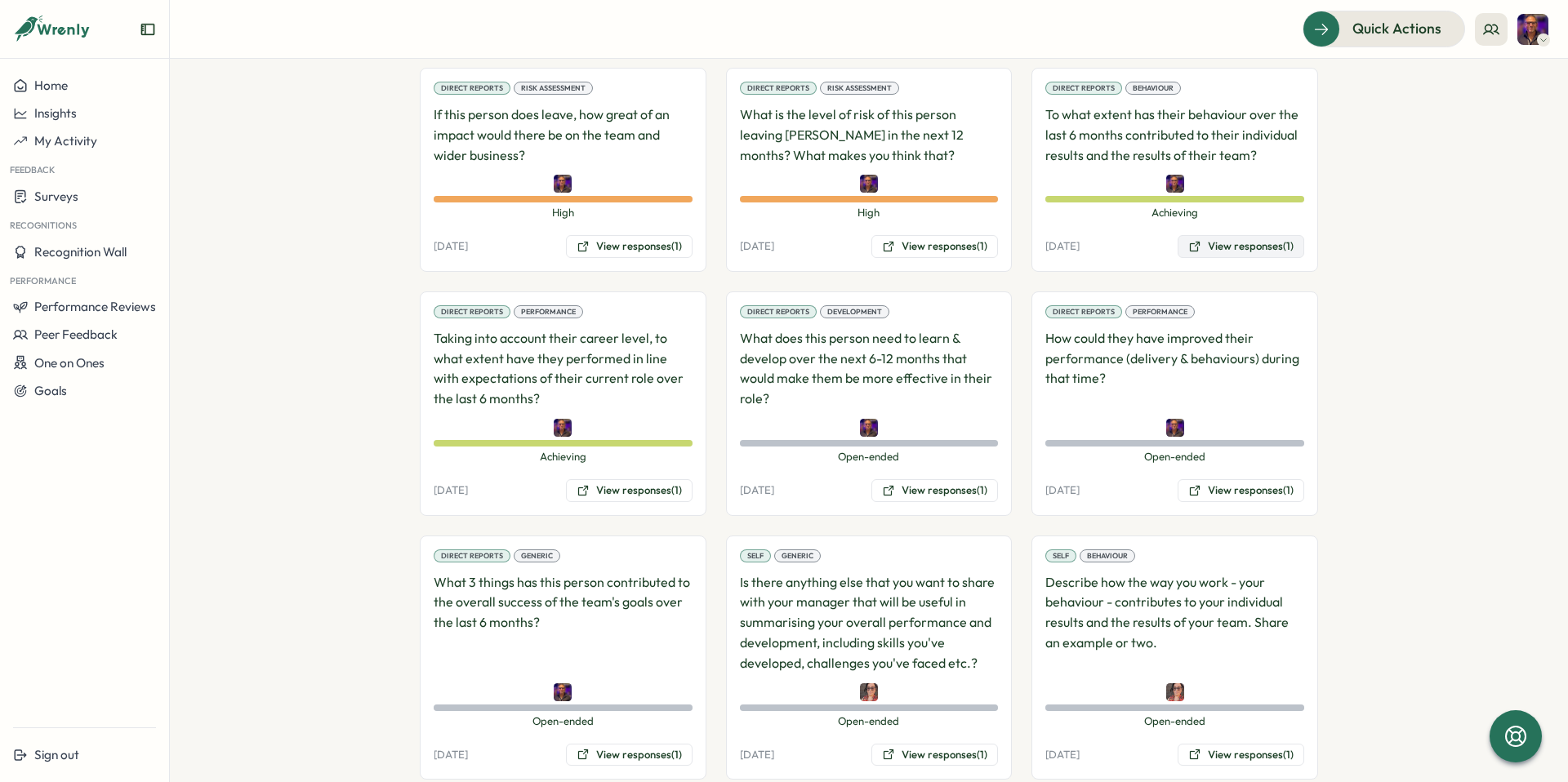
click at [1236, 235] on button "View responses (1)" at bounding box center [1240, 246] width 127 height 23
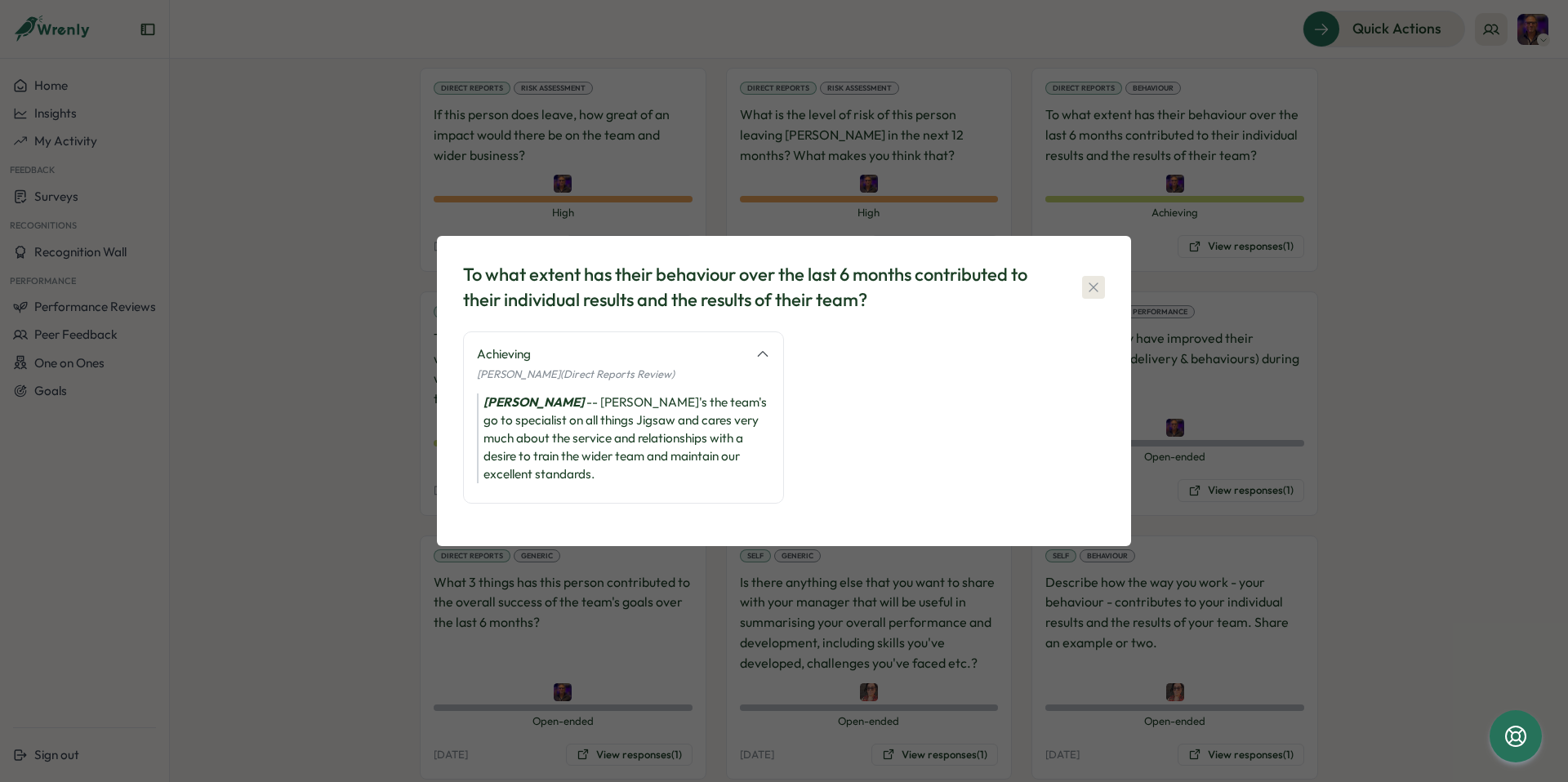
click at [1087, 286] on icon "button" at bounding box center [1093, 286] width 16 height 16
